Goal: Task Accomplishment & Management: Complete application form

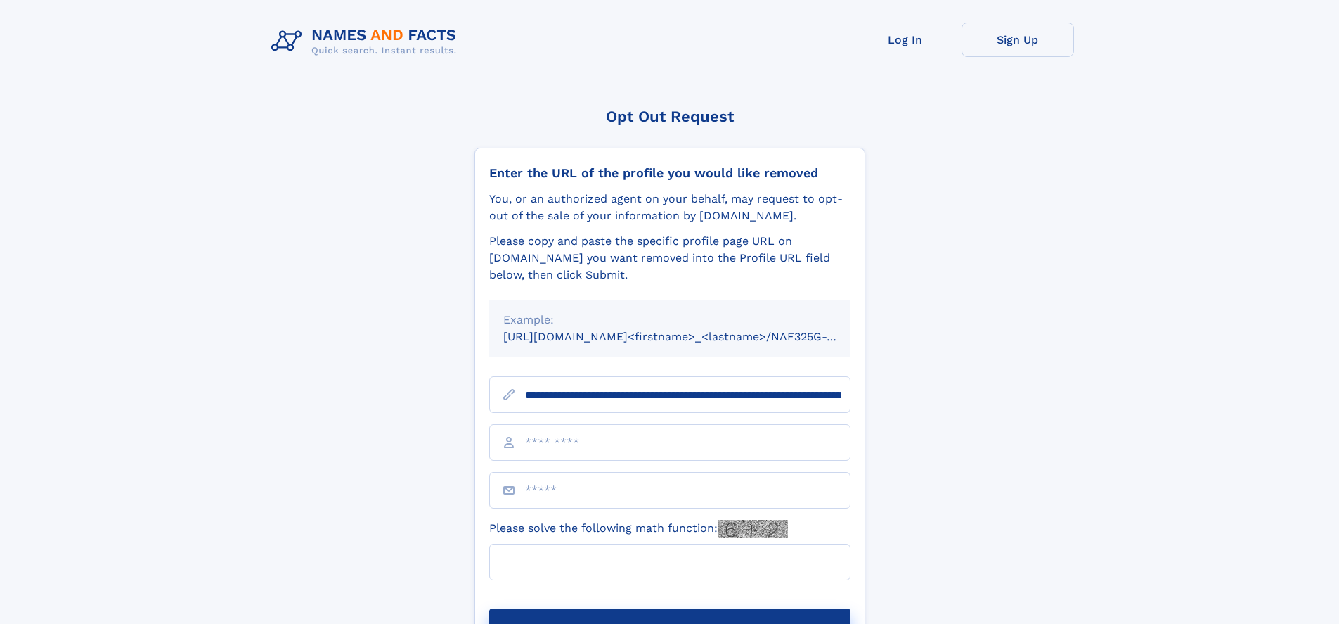
scroll to position [0, 165]
type input "**********"
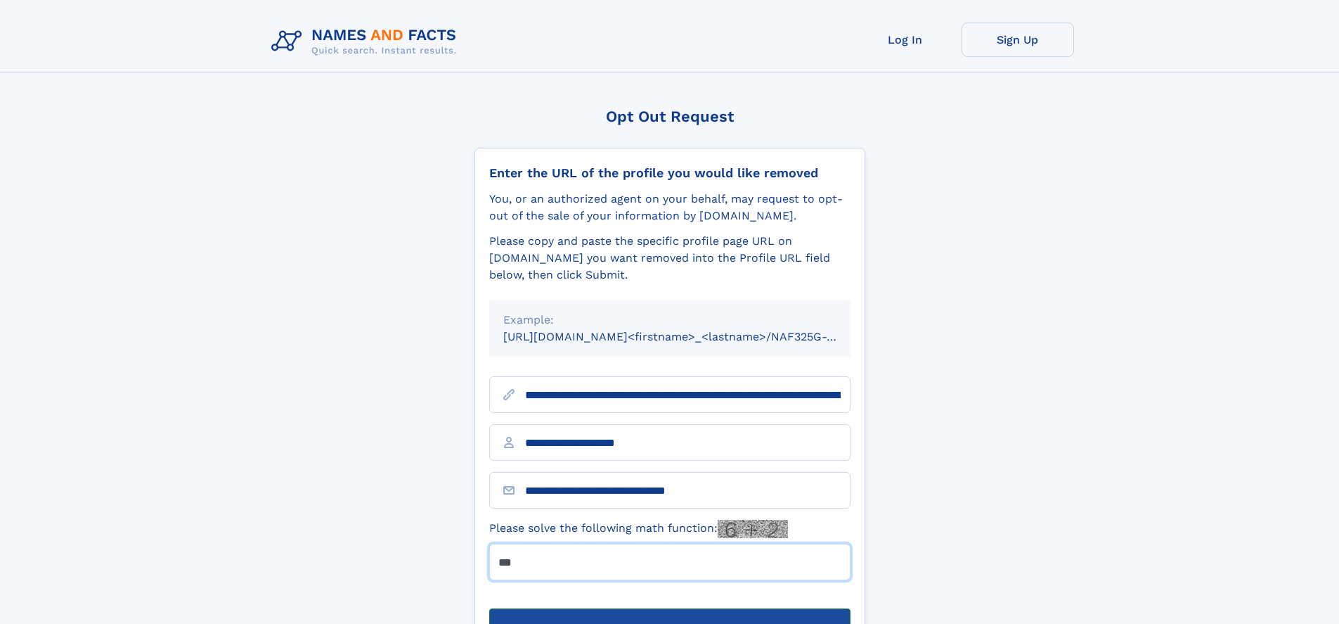
type input "***"
click at [669, 608] on button "Submit Opt Out Request" at bounding box center [669, 630] width 361 height 45
